Goal: Task Accomplishment & Management: Complete application form

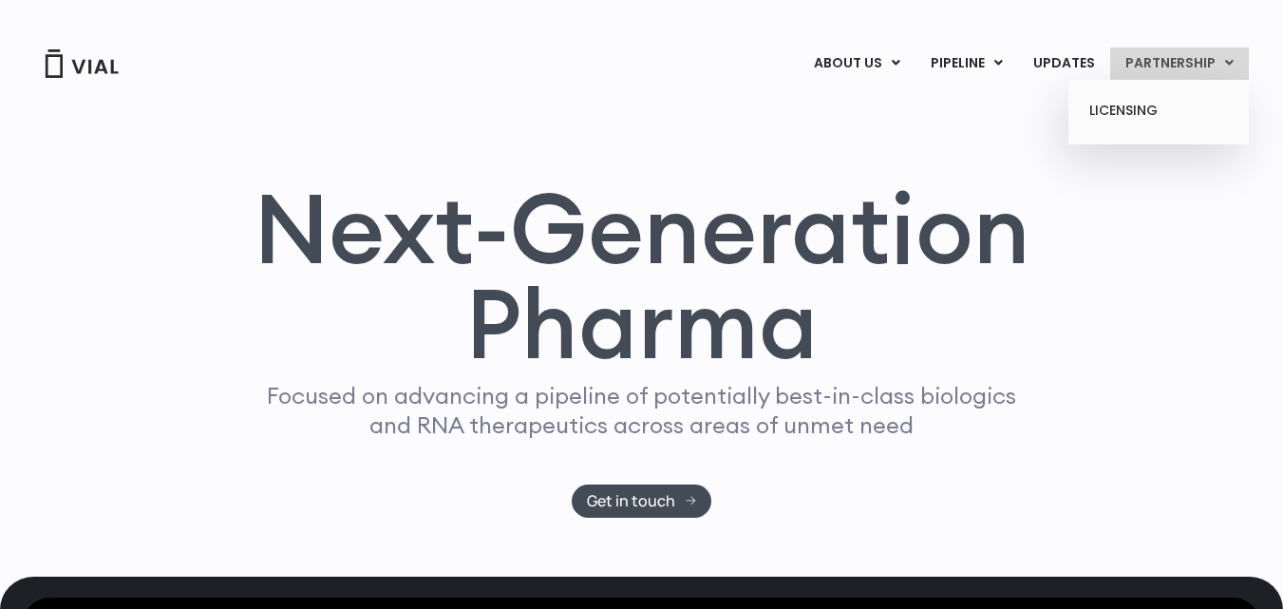
click at [1204, 66] on link "PARTNERSHIP" at bounding box center [1179, 63] width 139 height 32
click at [1132, 113] on link "LICENSING" at bounding box center [1158, 111] width 166 height 30
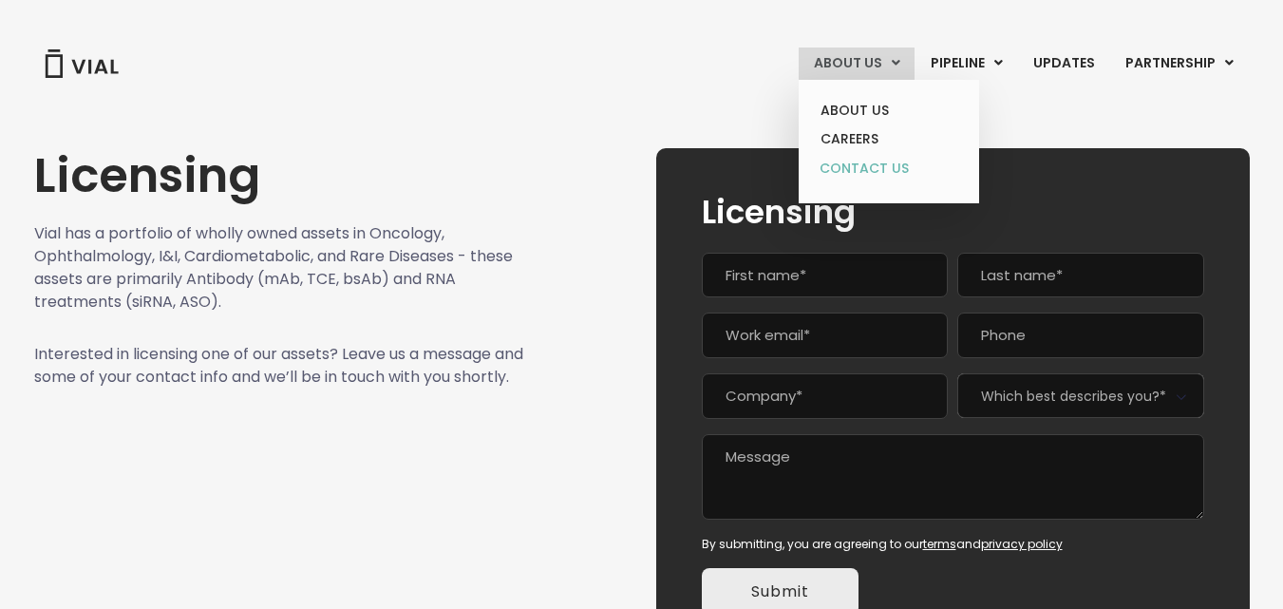
click at [883, 171] on link "CONTACT US" at bounding box center [888, 169] width 166 height 30
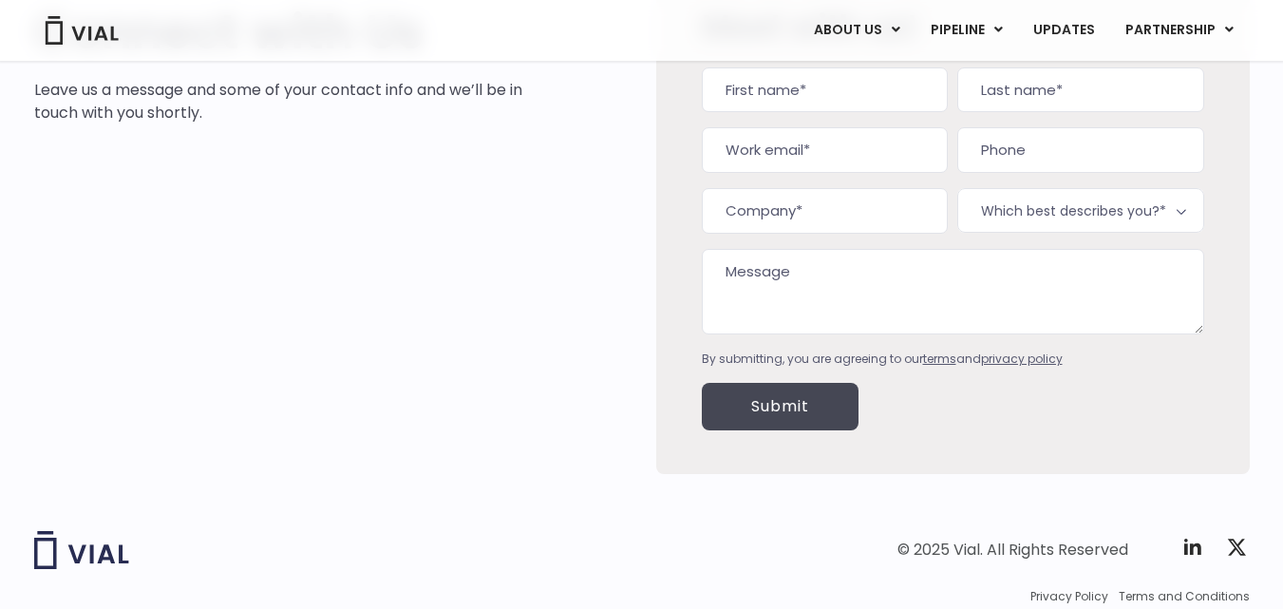
scroll to position [258, 0]
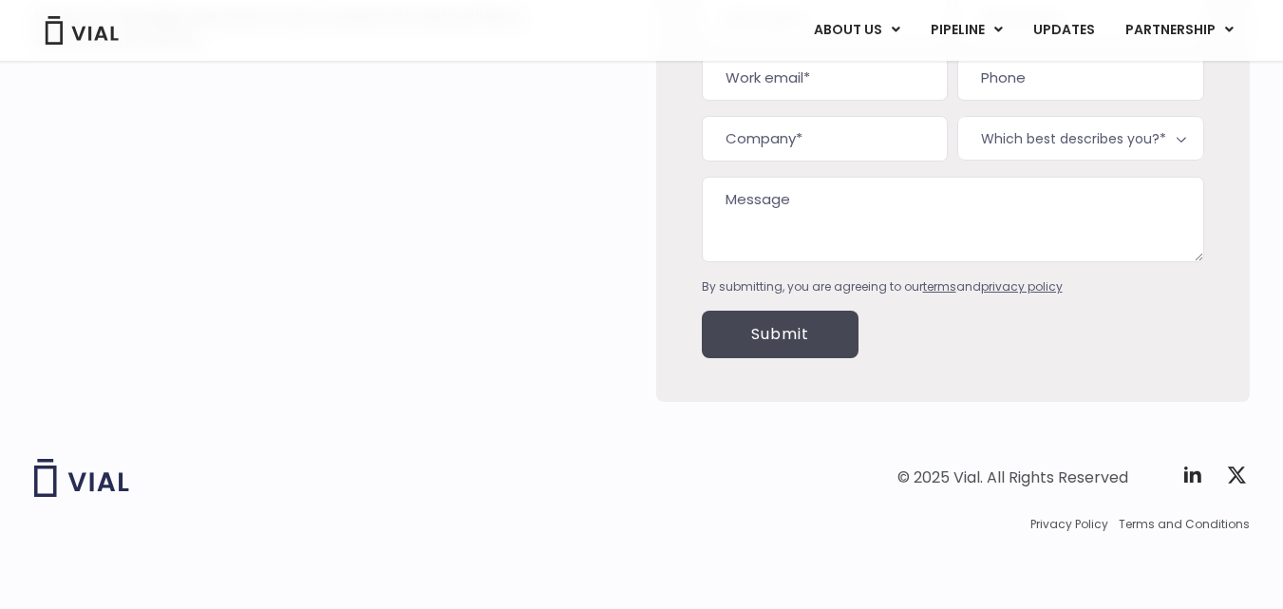
click at [73, 486] on img at bounding box center [81, 478] width 95 height 38
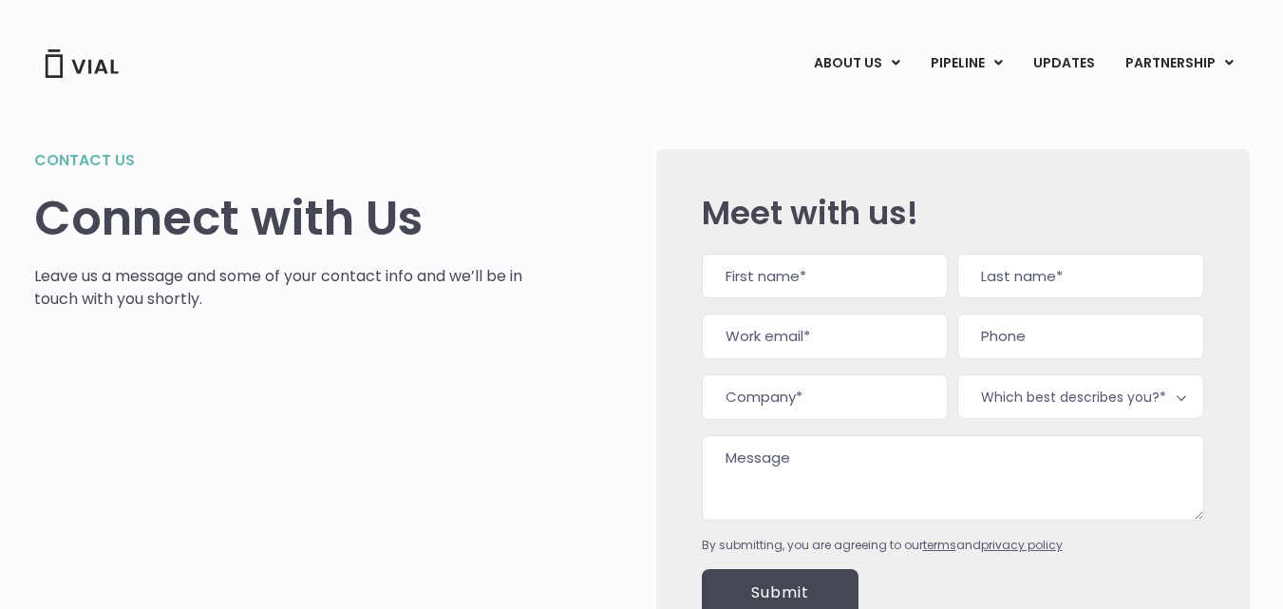
click at [783, 276] on input "First" at bounding box center [825, 277] width 246 height 46
click at [797, 288] on input "First" at bounding box center [825, 277] width 246 height 46
type input "[PERSON_NAME]"
click at [804, 334] on input "Work email (Required)" at bounding box center [825, 336] width 246 height 46
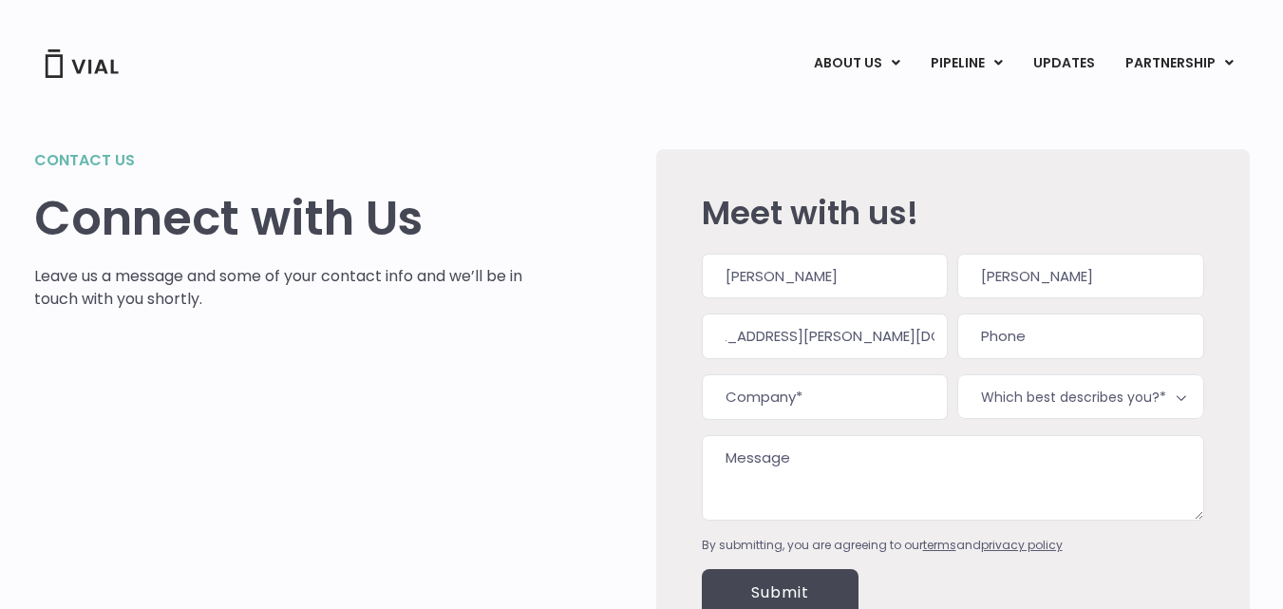
scroll to position [0, 56]
type input "[EMAIL_ADDRESS][PERSON_NAME][DOMAIN_NAME]"
click at [986, 336] on input "(___) ___-____" at bounding box center [1080, 336] width 246 height 46
type input "(___) ___-____"
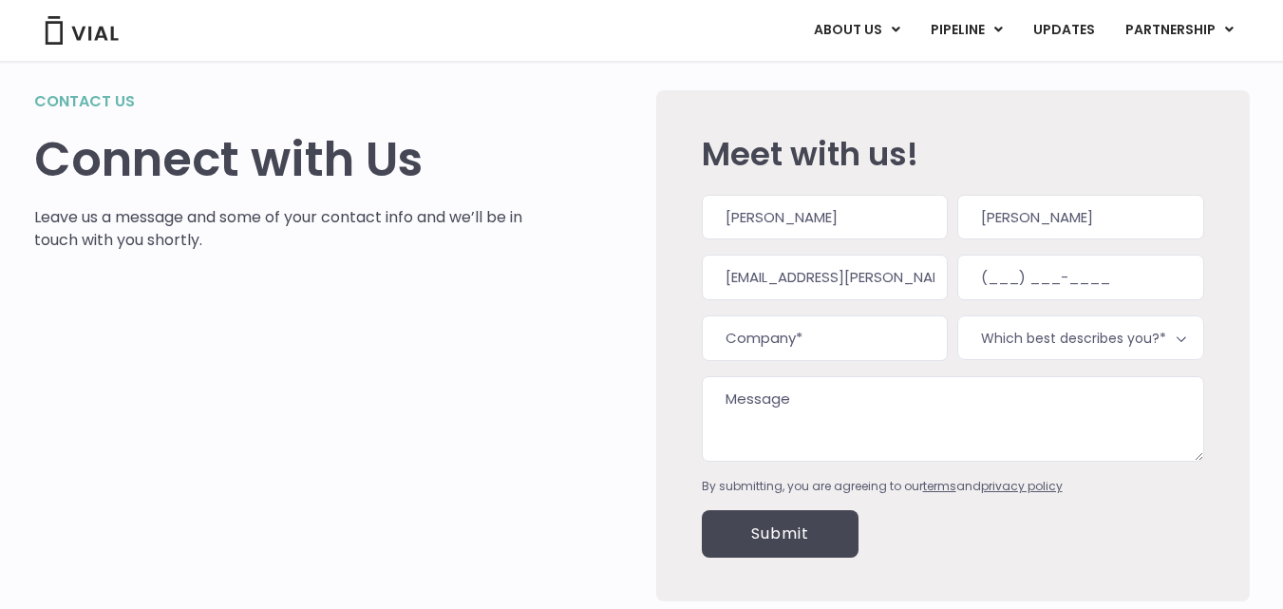
scroll to position [60, 0]
click at [1185, 338] on b at bounding box center [1181, 337] width 23 height 23
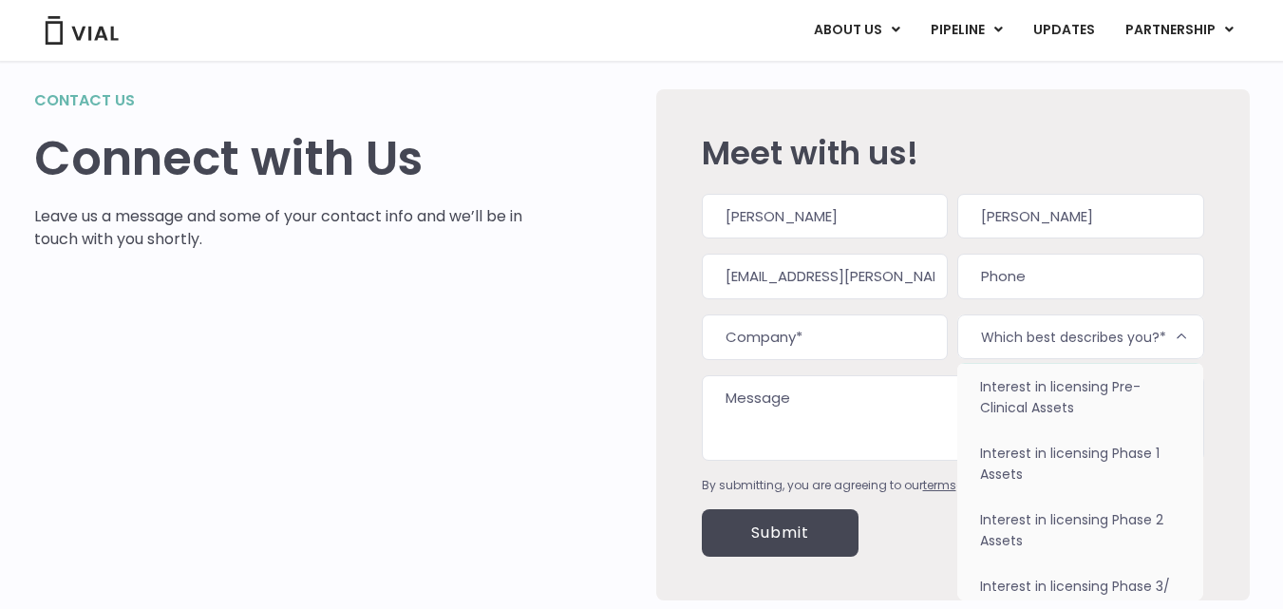
scroll to position [44, 0]
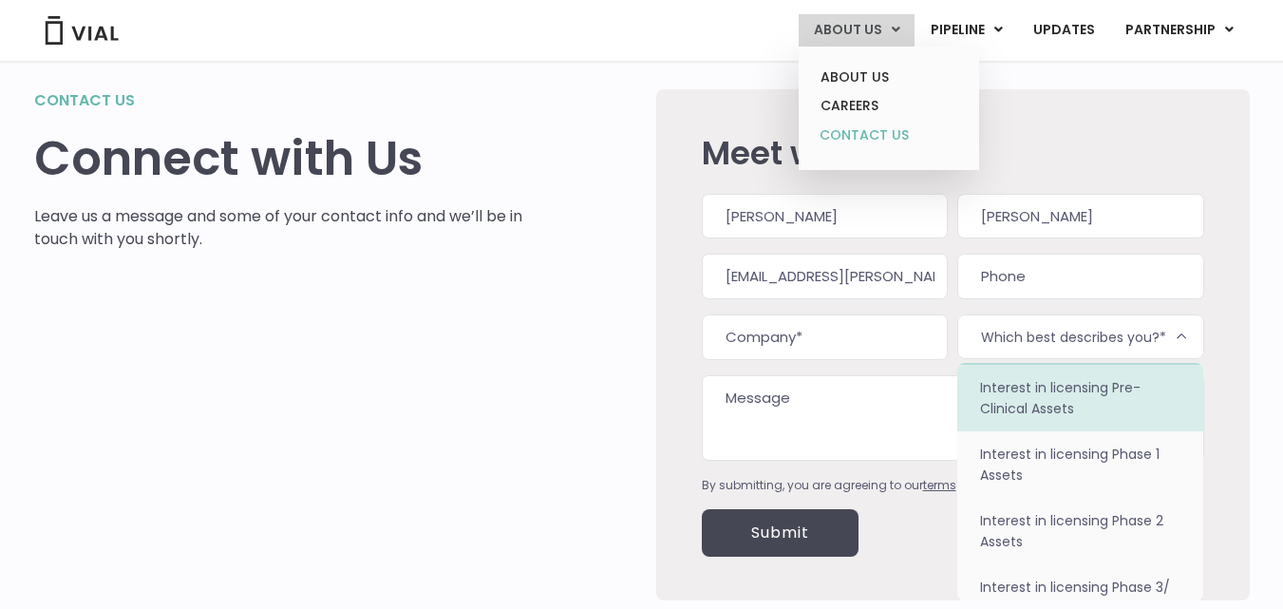
click at [881, 129] on link "CONTACT US" at bounding box center [888, 136] width 166 height 30
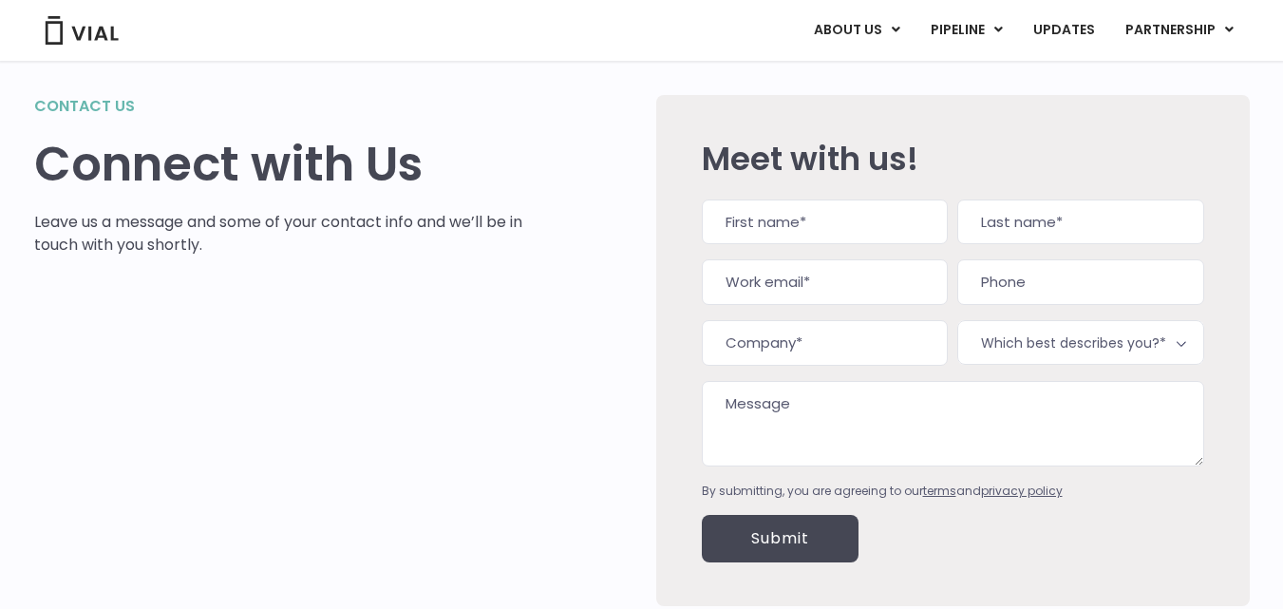
scroll to position [45, 0]
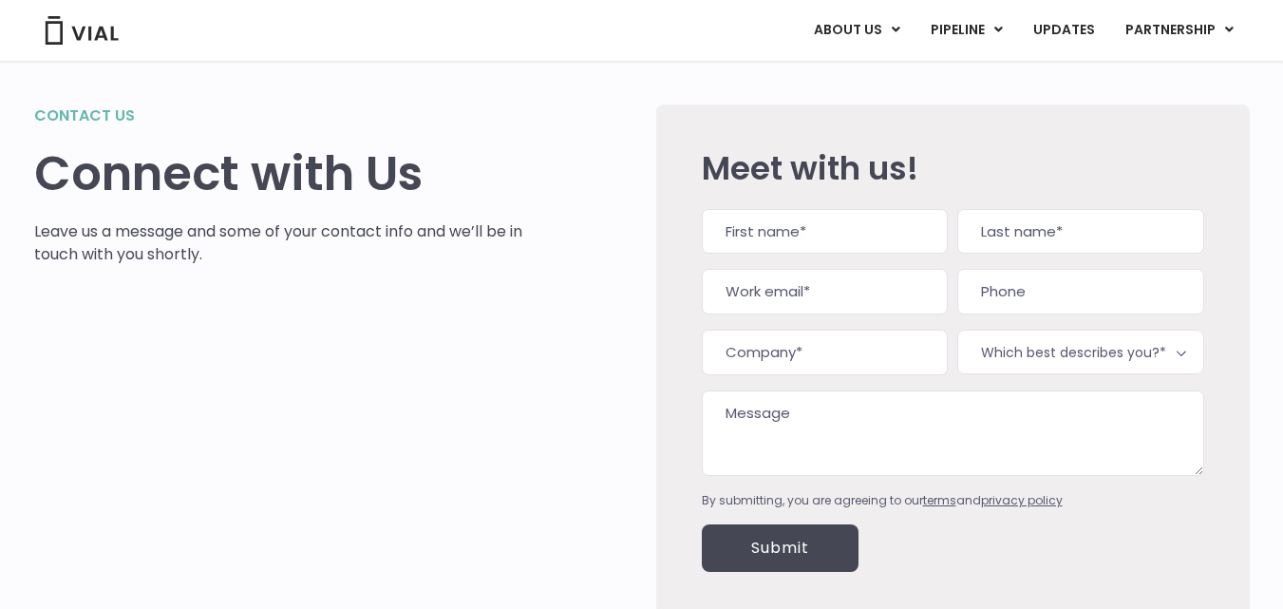
click at [863, 231] on input "First" at bounding box center [825, 232] width 246 height 46
type input "[PERSON_NAME]"
click at [849, 310] on input "Work email (Required)" at bounding box center [825, 292] width 246 height 46
type input "a"
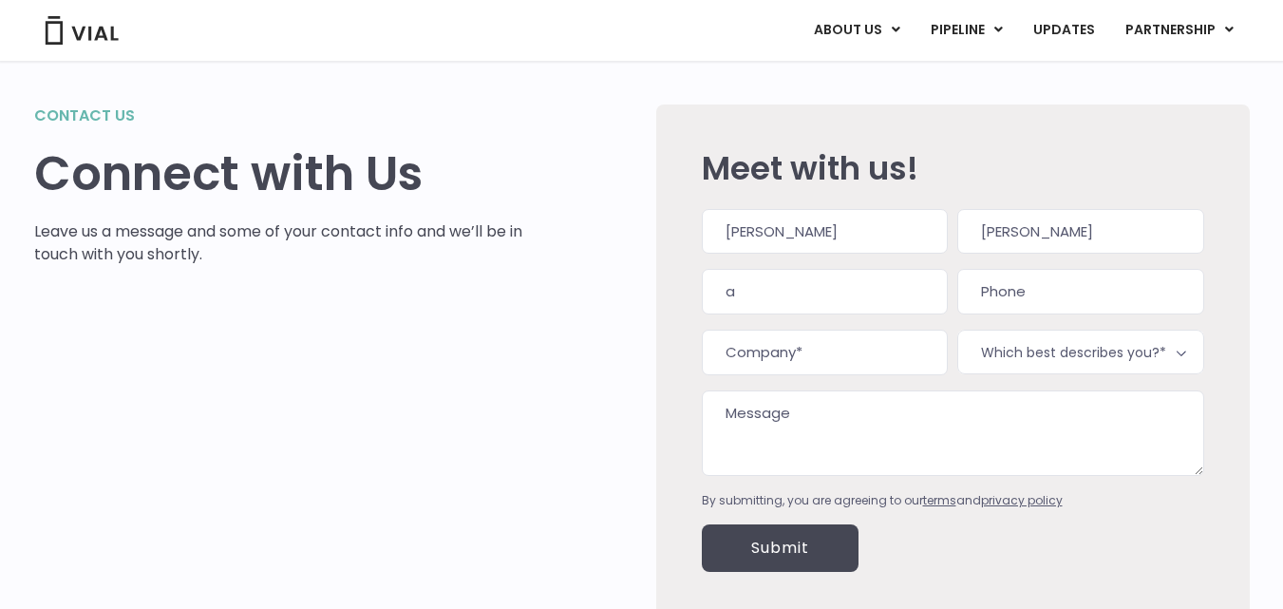
click at [1184, 351] on b at bounding box center [1181, 352] width 23 height 23
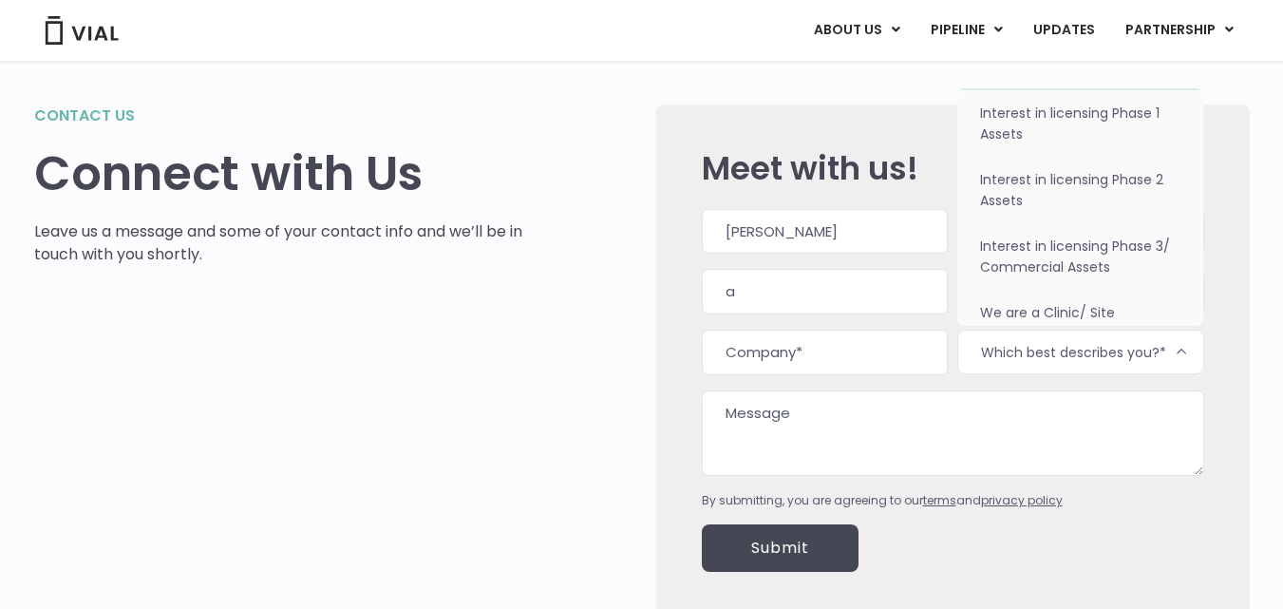
scroll to position [120, 0]
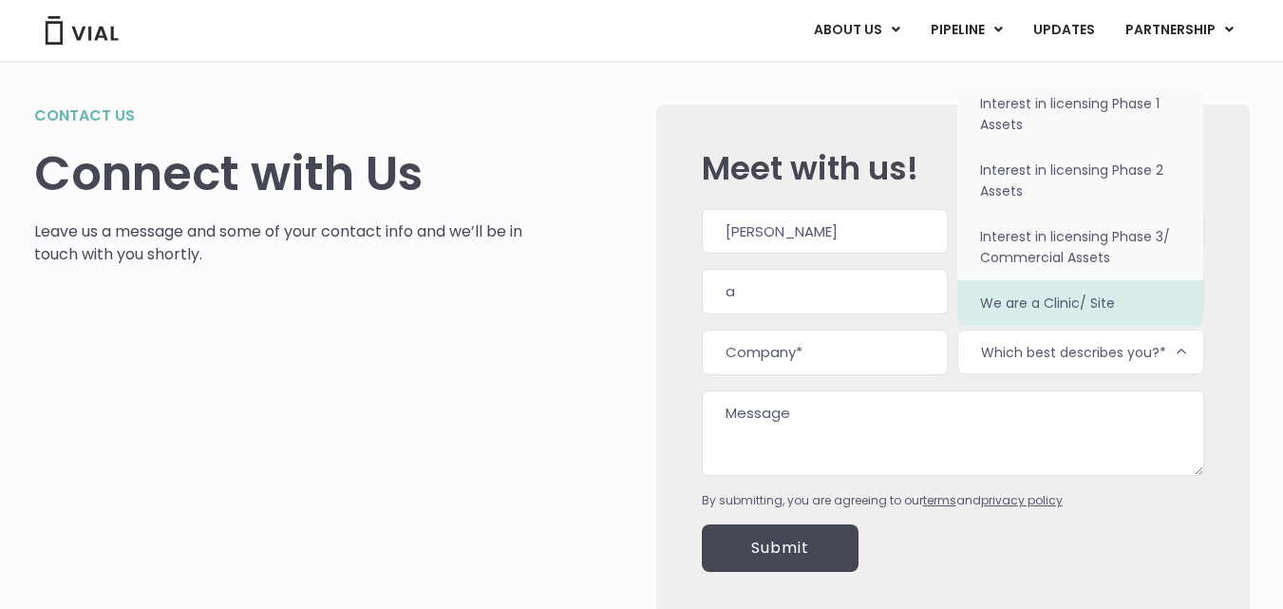
select select "We are a Clinic/ Site"
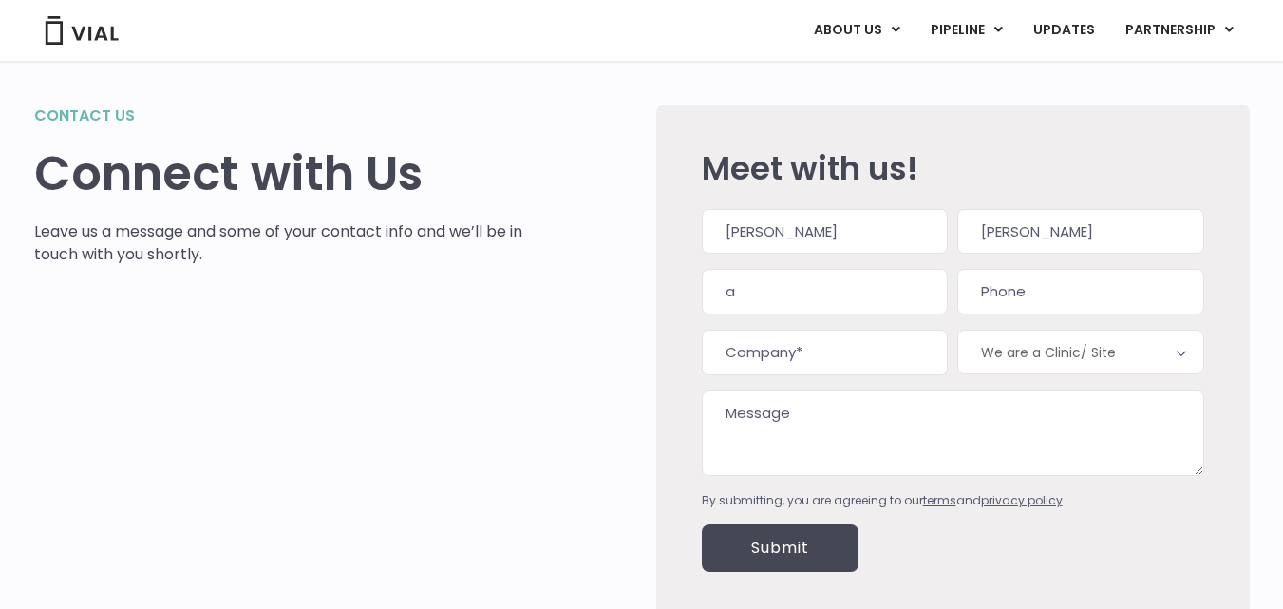
click at [765, 296] on input "a" at bounding box center [825, 292] width 246 height 46
type input "[EMAIL_ADDRESS][PERSON_NAME][DOMAIN_NAME]"
type input "(___) ___-____"
click at [1034, 303] on input "(___) ___-____" at bounding box center [1080, 292] width 246 height 46
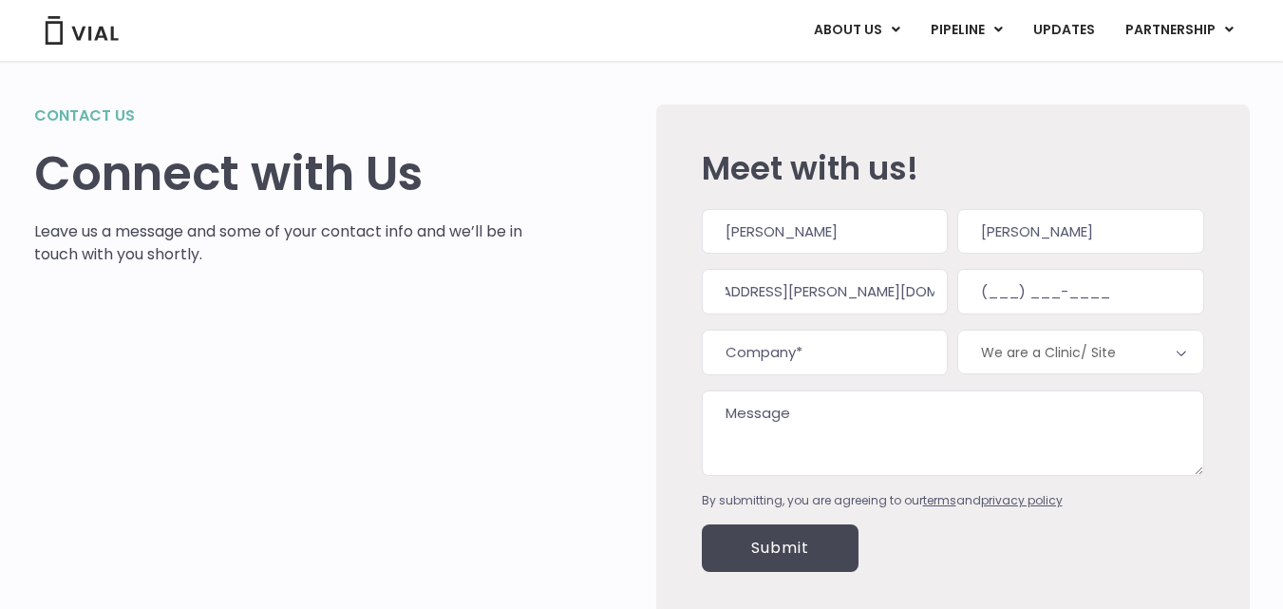
scroll to position [0, 0]
click at [742, 415] on textarea "Message" at bounding box center [953, 432] width 502 height 85
paste textarea "My name is [PERSON_NAME], and I’ve developed a patented, non-invasive, therapy …"
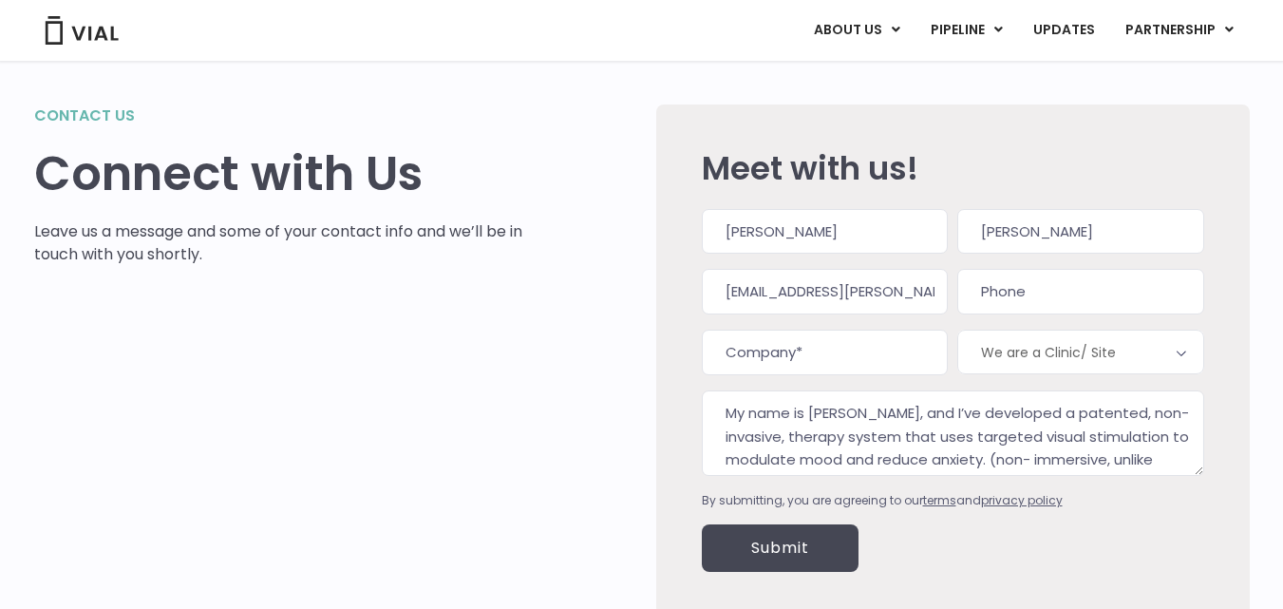
type textarea "My name is [PERSON_NAME], and I’ve developed a patented, non-invasive, therapy …"
click at [933, 293] on input "[EMAIL_ADDRESS][PERSON_NAME][DOMAIN_NAME]" at bounding box center [825, 292] width 246 height 46
click at [925, 293] on input "[EMAIL_ADDRESS][PERSON_NAME][DOMAIN_NAME]" at bounding box center [825, 292] width 246 height 46
click at [808, 358] on input "Company (Required)" at bounding box center [825, 352] width 246 height 46
type input "Mechanical Therapy"
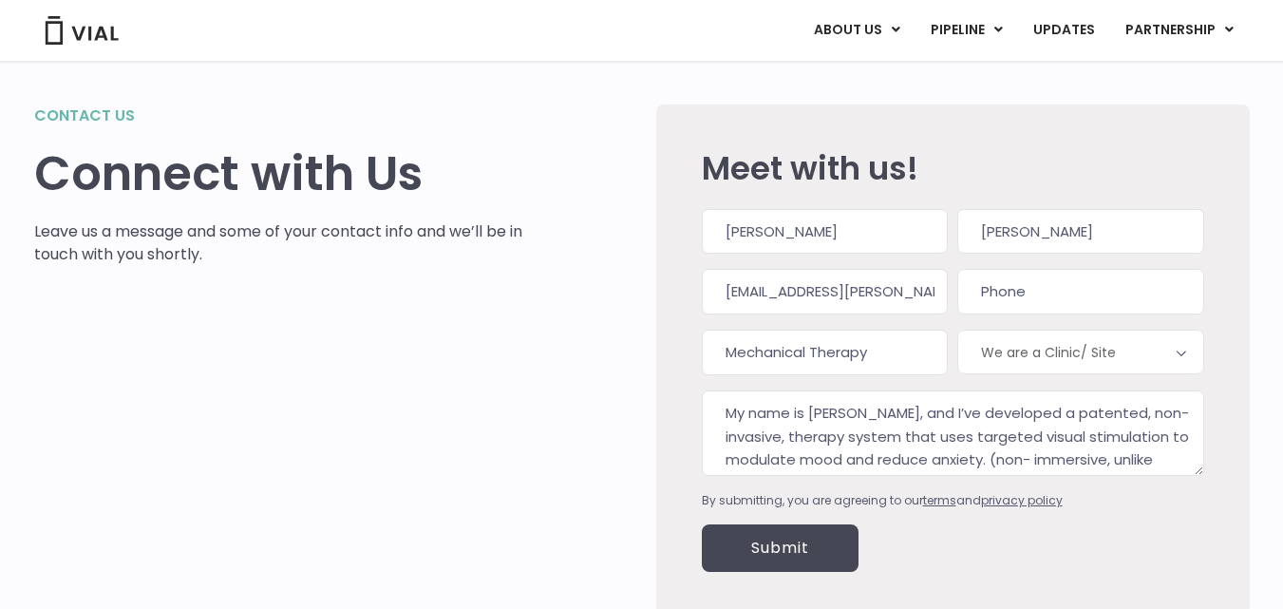
click at [787, 551] on input "Submit" at bounding box center [780, 547] width 157 height 47
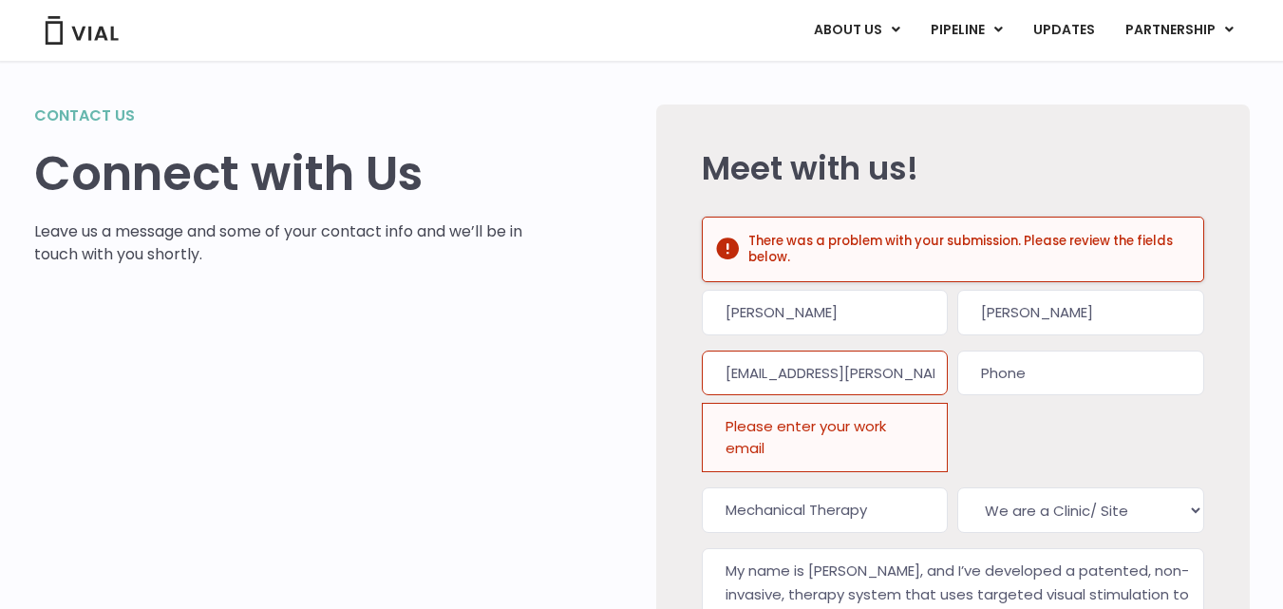
click at [903, 380] on input "[EMAIL_ADDRESS][PERSON_NAME][DOMAIN_NAME]" at bounding box center [825, 373] width 246 height 46
drag, startPoint x: 942, startPoint y: 365, endPoint x: 682, endPoint y: 390, distance: 261.4
click at [682, 390] on div "Meet with us! There was a problem with your submission. Please review the field…" at bounding box center [952, 438] width 593 height 669
type input "[DOMAIN_NAME]"
drag, startPoint x: 781, startPoint y: 367, endPoint x: 681, endPoint y: 371, distance: 100.7
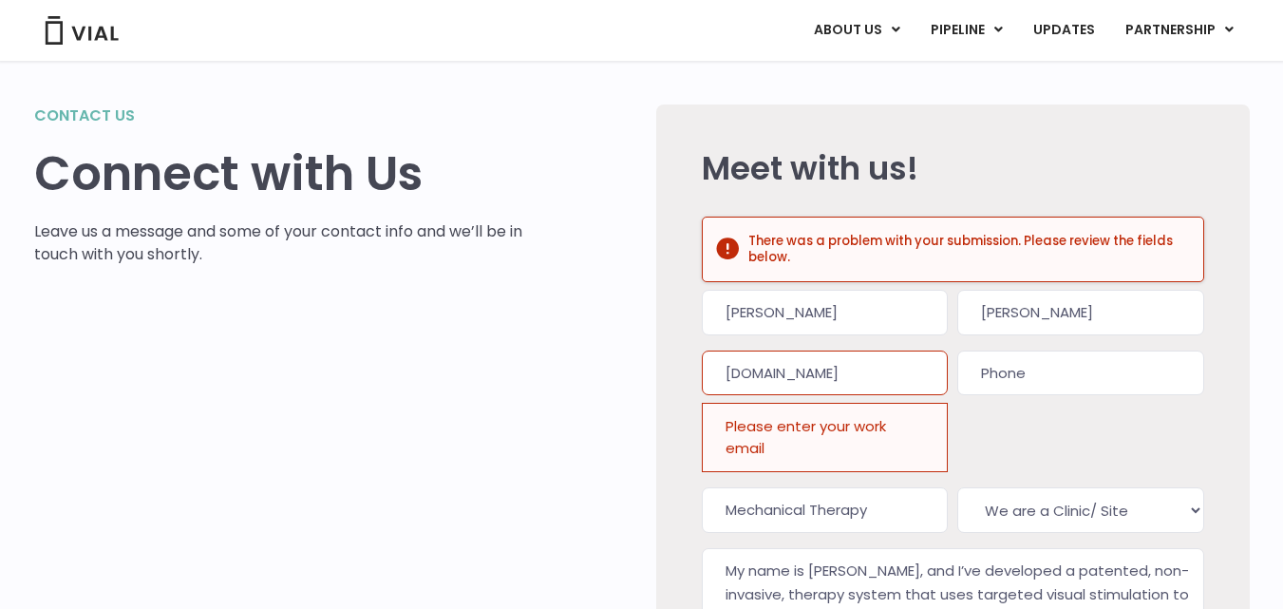
click at [681, 371] on div "Meet with us! There was a problem with your submission. Please review the field…" at bounding box center [952, 438] width 593 height 669
click at [1014, 422] on div "Phone" at bounding box center [1080, 411] width 246 height 122
